Goal: Find contact information: Find contact information

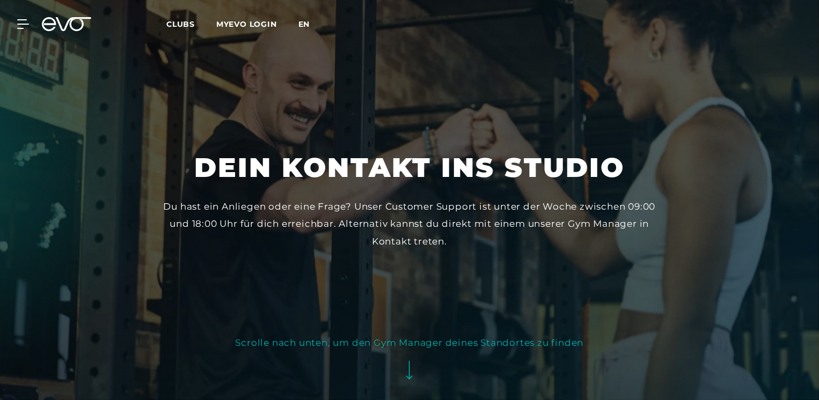
click at [308, 21] on span "en" at bounding box center [304, 24] width 12 height 10
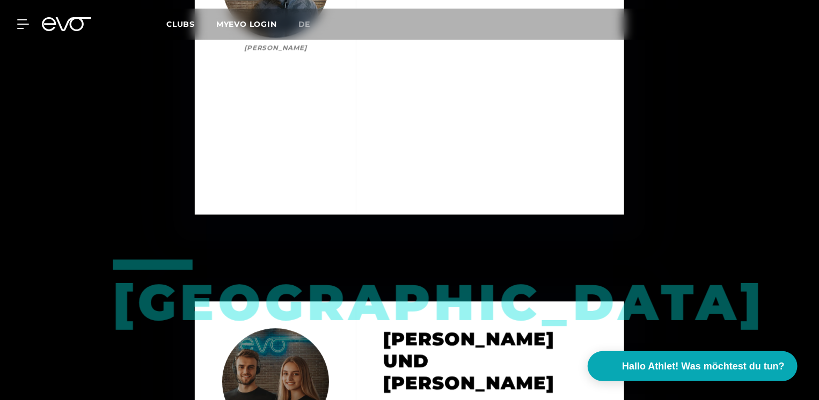
scroll to position [1557, 0]
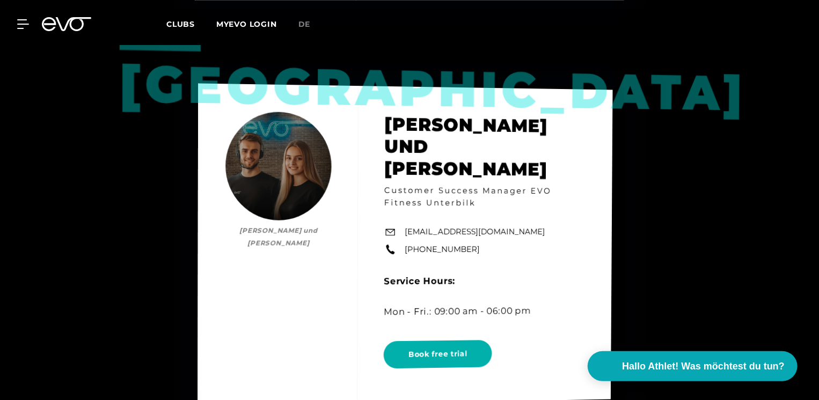
click at [341, 239] on div "Düsseldorf [PERSON_NAME] und [PERSON_NAME] und [PERSON_NAME] Customer Success M…" at bounding box center [405, 245] width 415 height 324
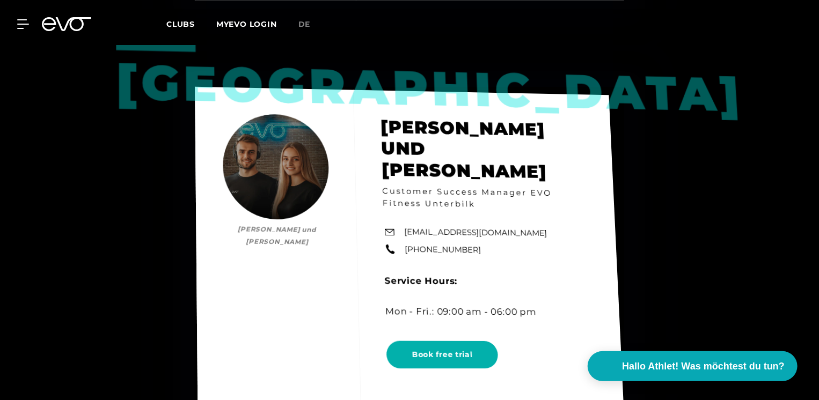
click at [337, 232] on div "Düsseldorf [PERSON_NAME] und [PERSON_NAME] und [PERSON_NAME] Customer Success M…" at bounding box center [409, 246] width 429 height 318
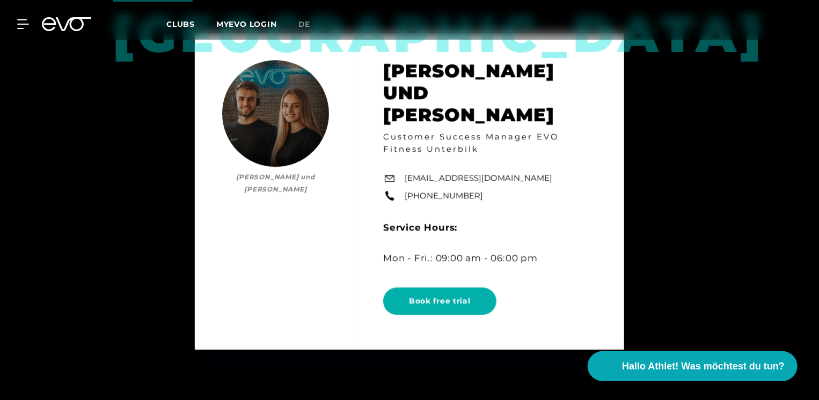
click at [58, 17] on icon at bounding box center [66, 24] width 49 height 14
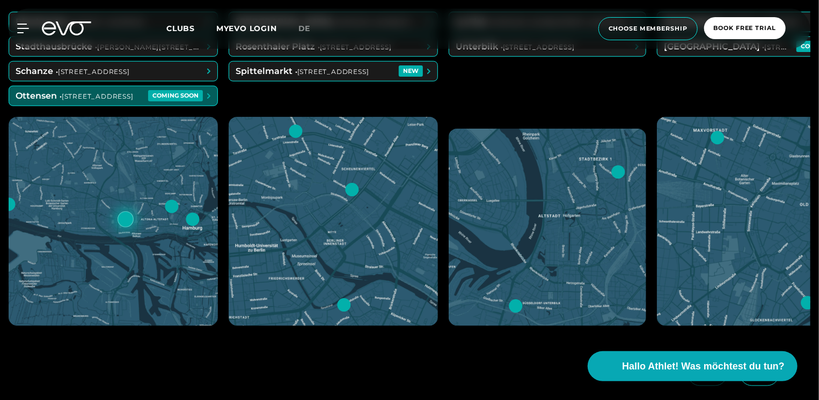
scroll to position [429, 0]
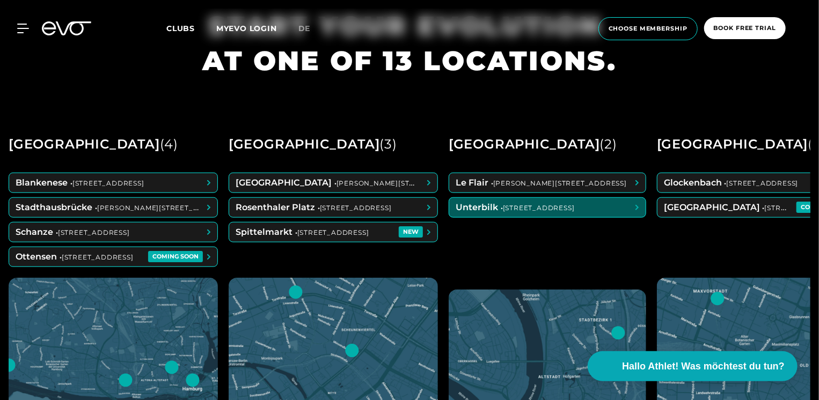
click at [483, 207] on span at bounding box center [547, 207] width 196 height 19
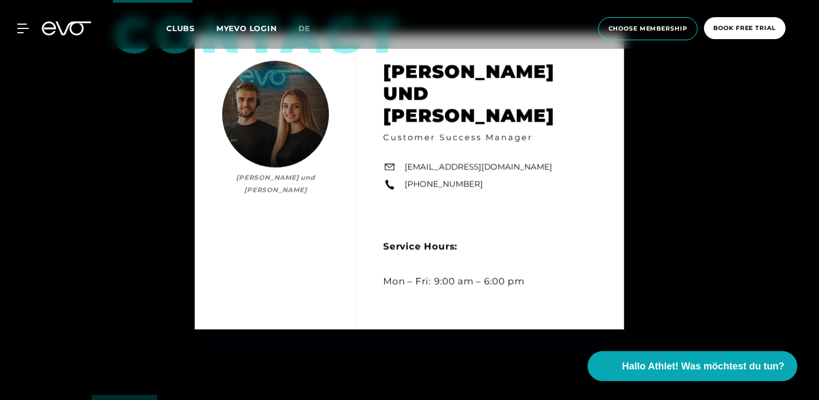
scroll to position [3114, 0]
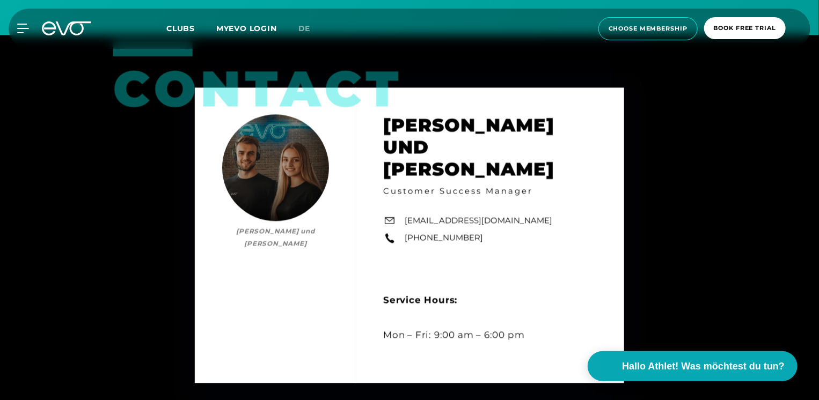
click at [656, 108] on div "Contact [PERSON_NAME] und [PERSON_NAME] und [PERSON_NAME] Customer Success Mana…" at bounding box center [409, 235] width 819 height 400
drag, startPoint x: 46, startPoint y: 210, endPoint x: 55, endPoint y: 210, distance: 9.1
click at [46, 210] on div "Contact [PERSON_NAME] und [PERSON_NAME] und [PERSON_NAME] Customer Success Mana…" at bounding box center [409, 235] width 819 height 400
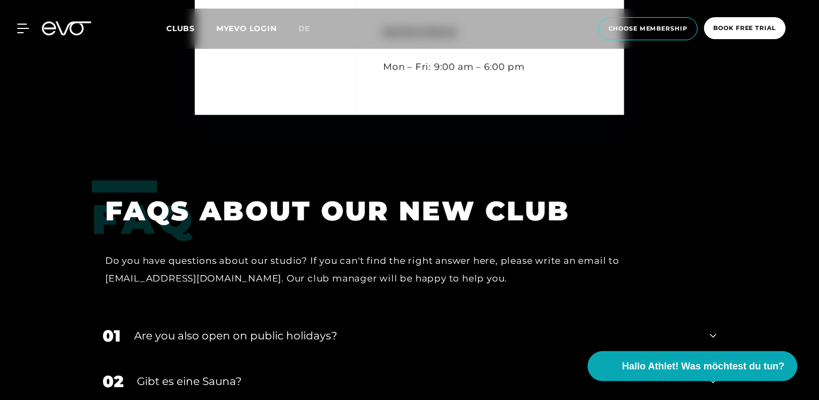
scroll to position [3543, 0]
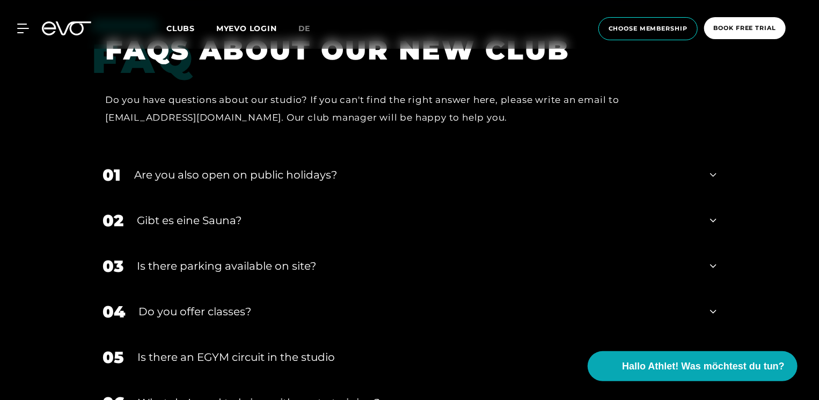
click at [711, 178] on icon at bounding box center [713, 175] width 6 height 13
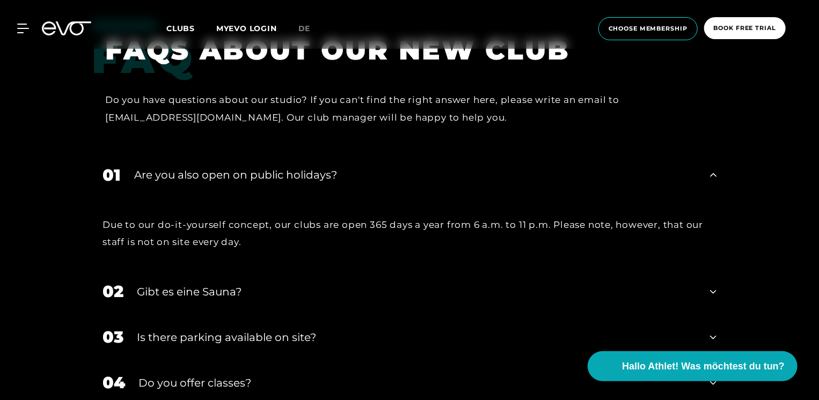
click at [711, 293] on icon at bounding box center [713, 292] width 6 height 13
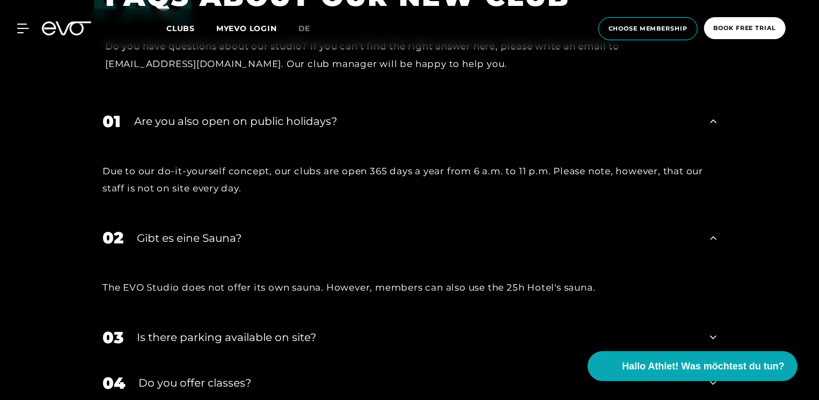
scroll to position [3650, 0]
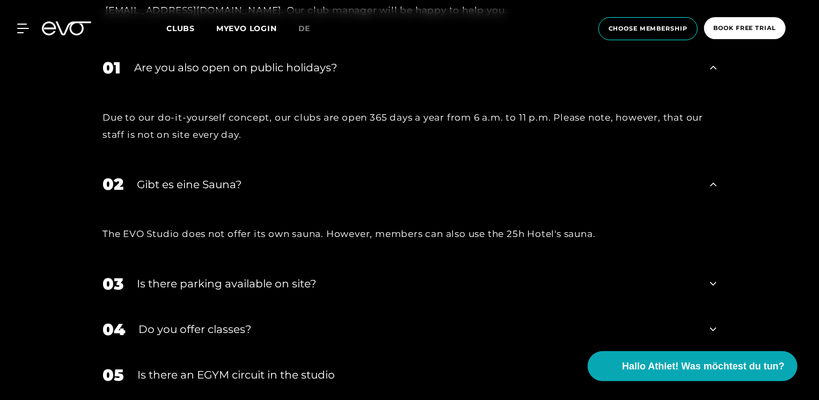
click at [709, 285] on div "03 Is there parking available on site?" at bounding box center [410, 284] width 636 height 46
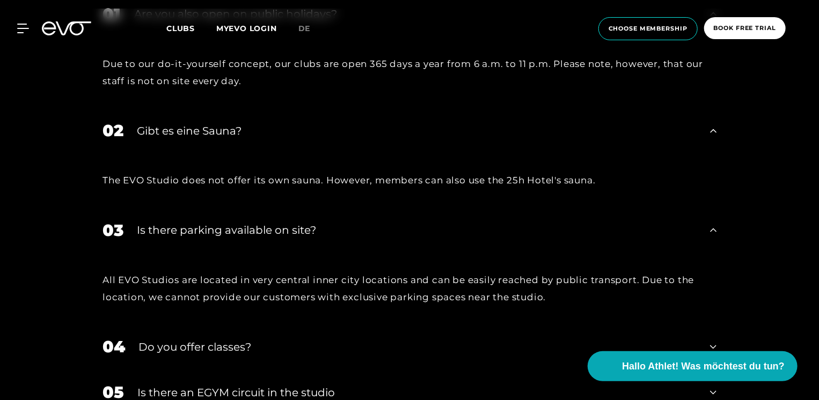
scroll to position [3758, 0]
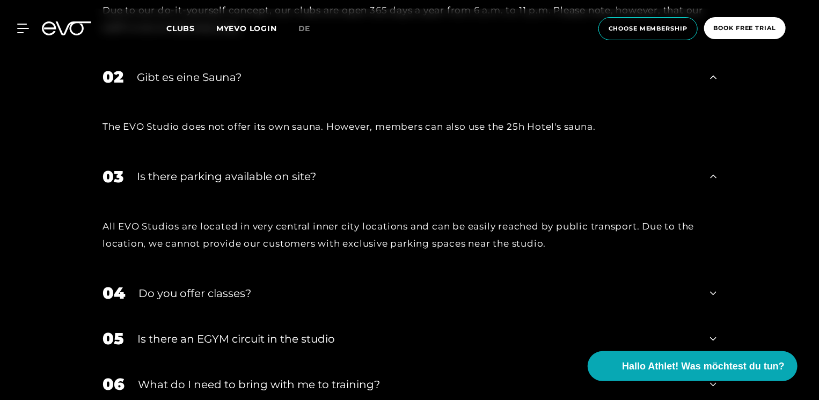
click at [724, 289] on div "04 Do you offer classes?" at bounding box center [410, 294] width 636 height 46
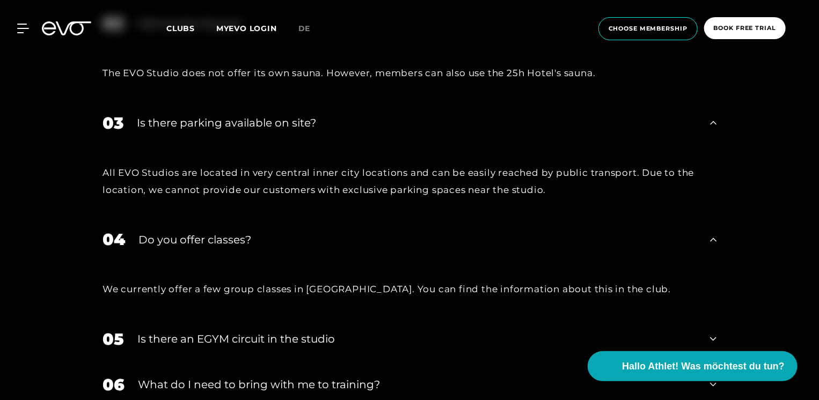
scroll to position [3865, 0]
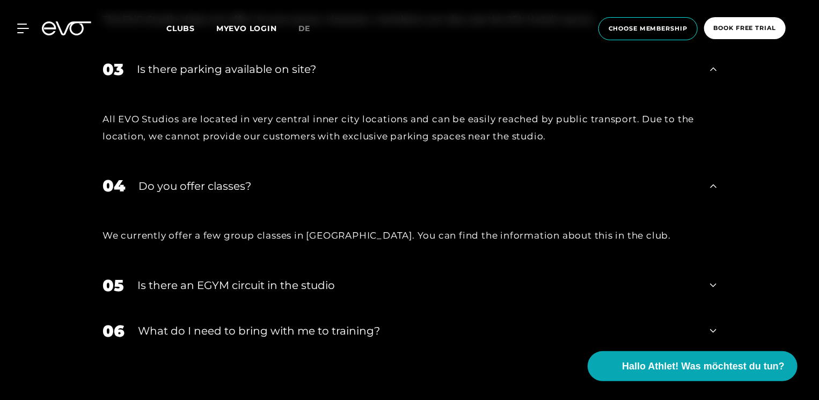
click at [705, 283] on div "05 Is there an EGYM circuit in the studio" at bounding box center [410, 286] width 636 height 46
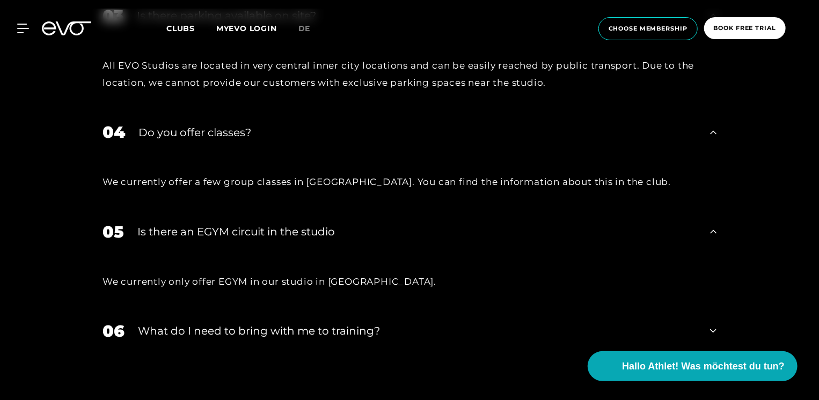
scroll to position [4026, 0]
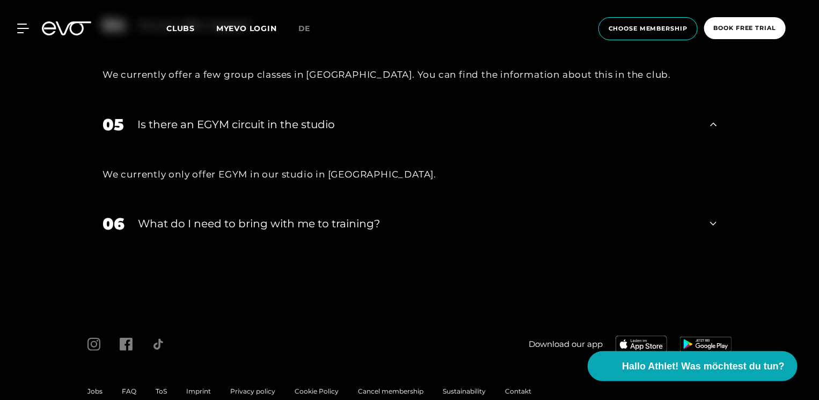
click at [721, 225] on div "06 What do I need to bring with me to training?" at bounding box center [410, 224] width 636 height 46
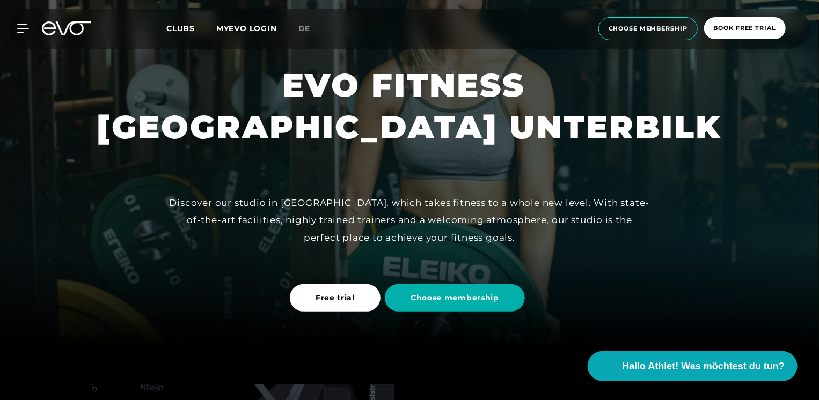
scroll to position [0, 0]
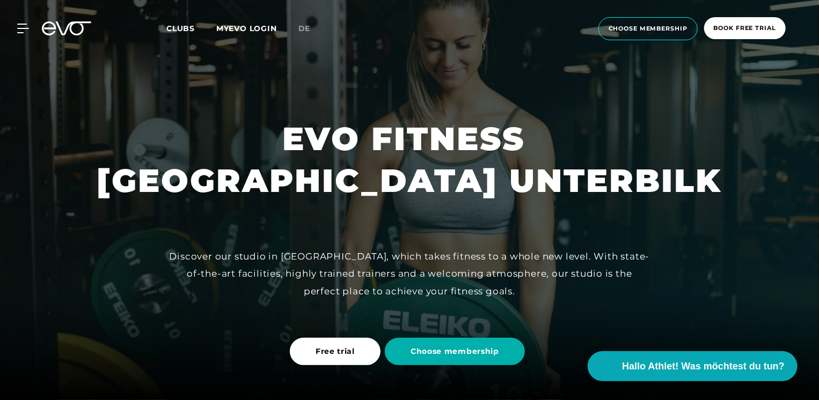
click at [191, 31] on span "Clubs" at bounding box center [180, 29] width 28 height 10
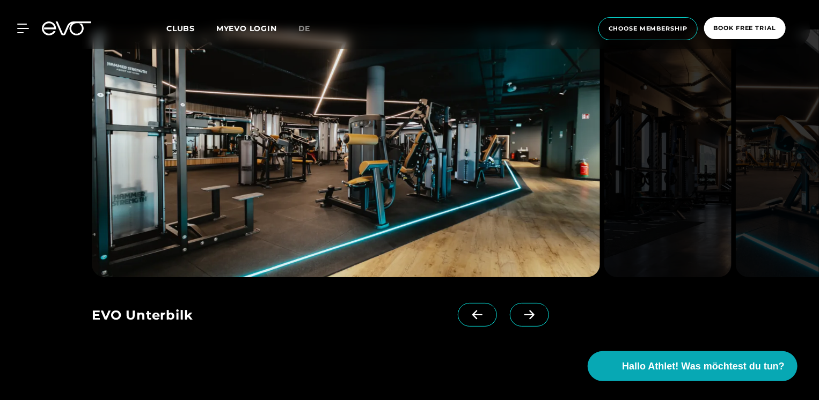
scroll to position [2147, 0]
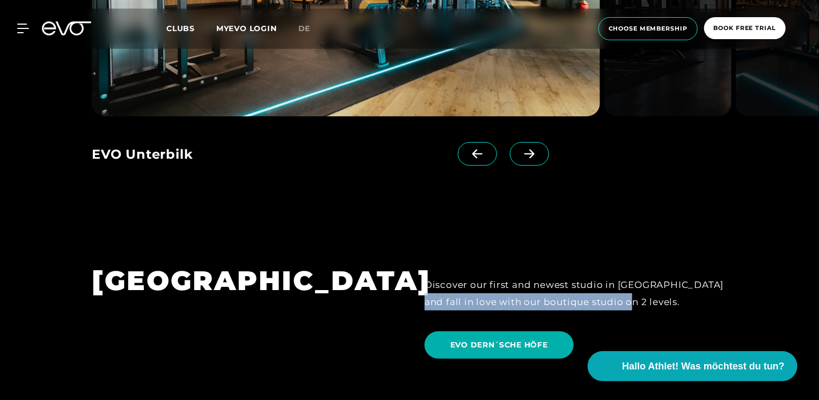
drag, startPoint x: 814, startPoint y: 199, endPoint x: 817, endPoint y: 237, distance: 38.7
click at [817, 237] on section "[GEOGRAPHIC_DATA] Discover our first and newest studio in [GEOGRAPHIC_DATA] and…" at bounding box center [409, 315] width 819 height 179
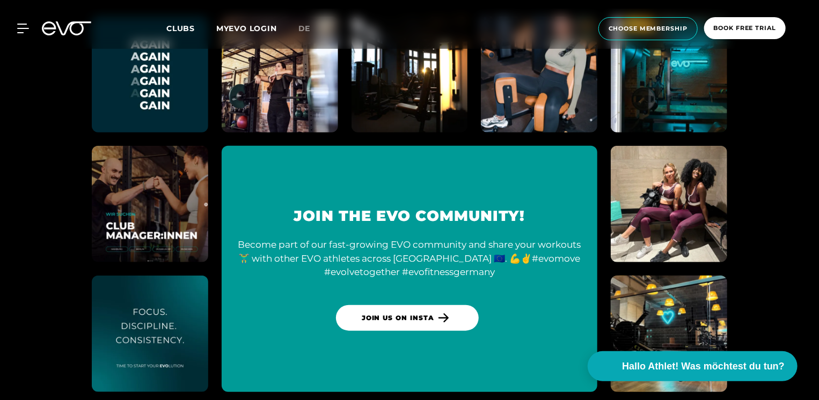
scroll to position [4598, 0]
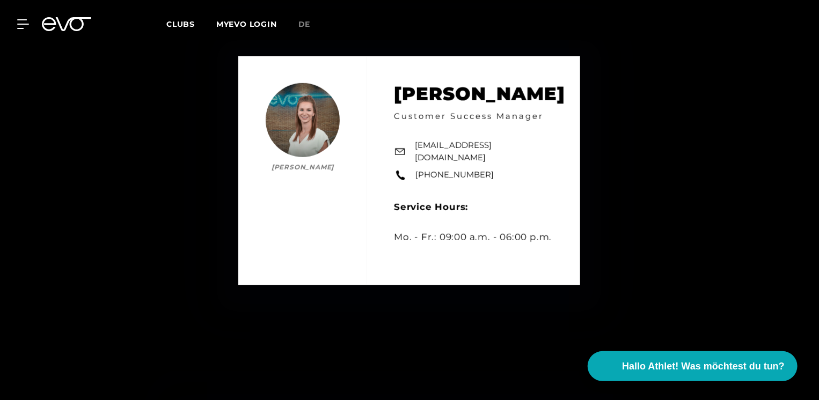
scroll to position [376, 0]
